Goal: Information Seeking & Learning: Learn about a topic

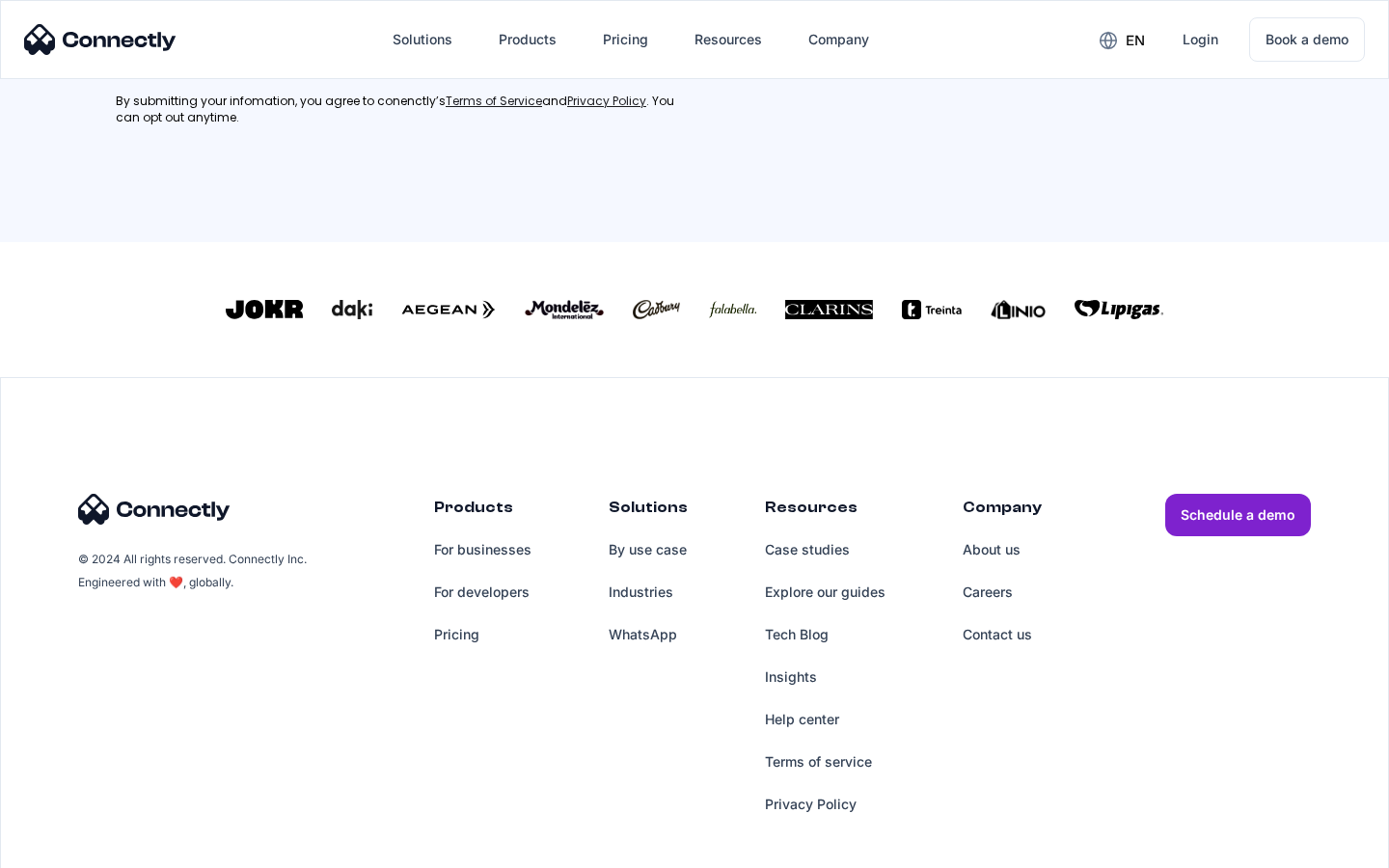
scroll to position [868, 0]
